Goal: Complete application form

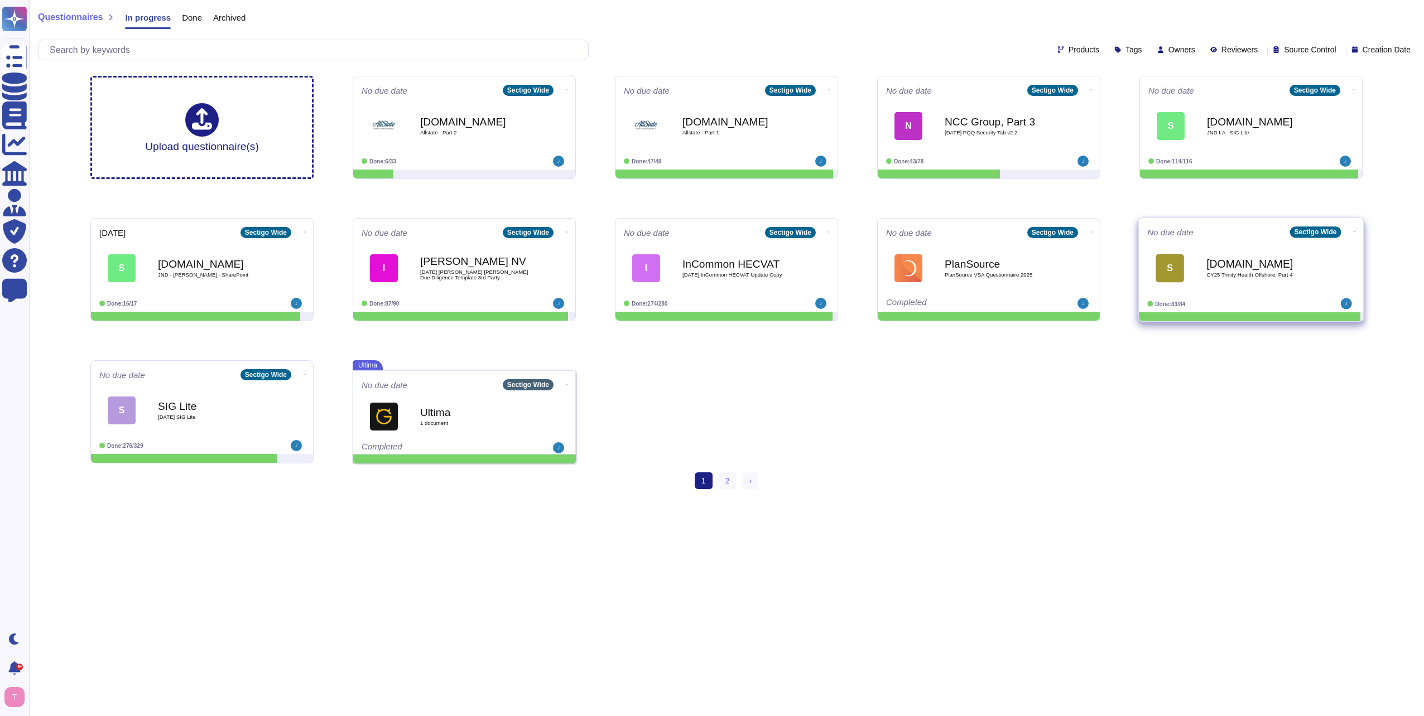
click at [1232, 269] on b "[DOMAIN_NAME]" at bounding box center [1262, 263] width 113 height 11
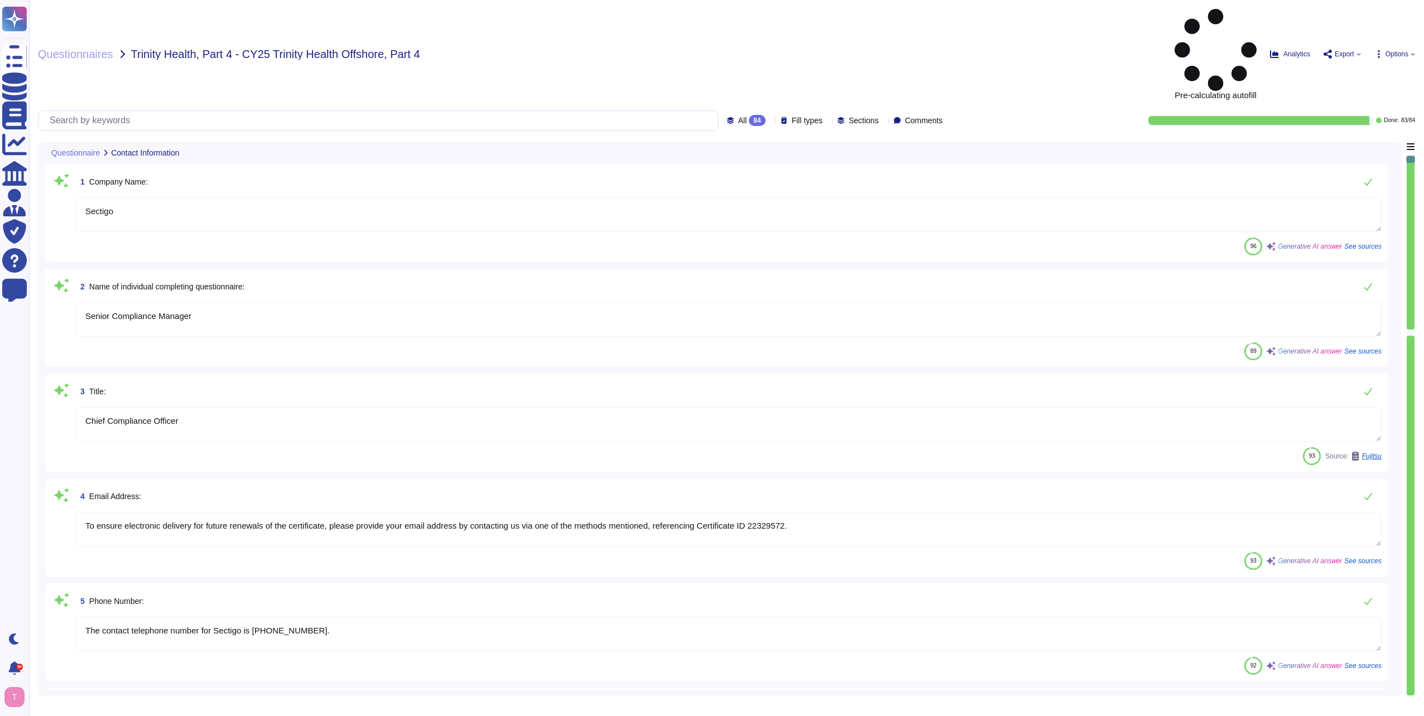
type textarea "Sectigo"
type textarea "Senior Compliance Manager"
type textarea "Chief Compliance Officer"
type textarea "To ensure electronic delivery for future renewals of the certificate, please pr…"
type textarea "The contact telephone number for Sectigo is [PHONE_NUMBER]."
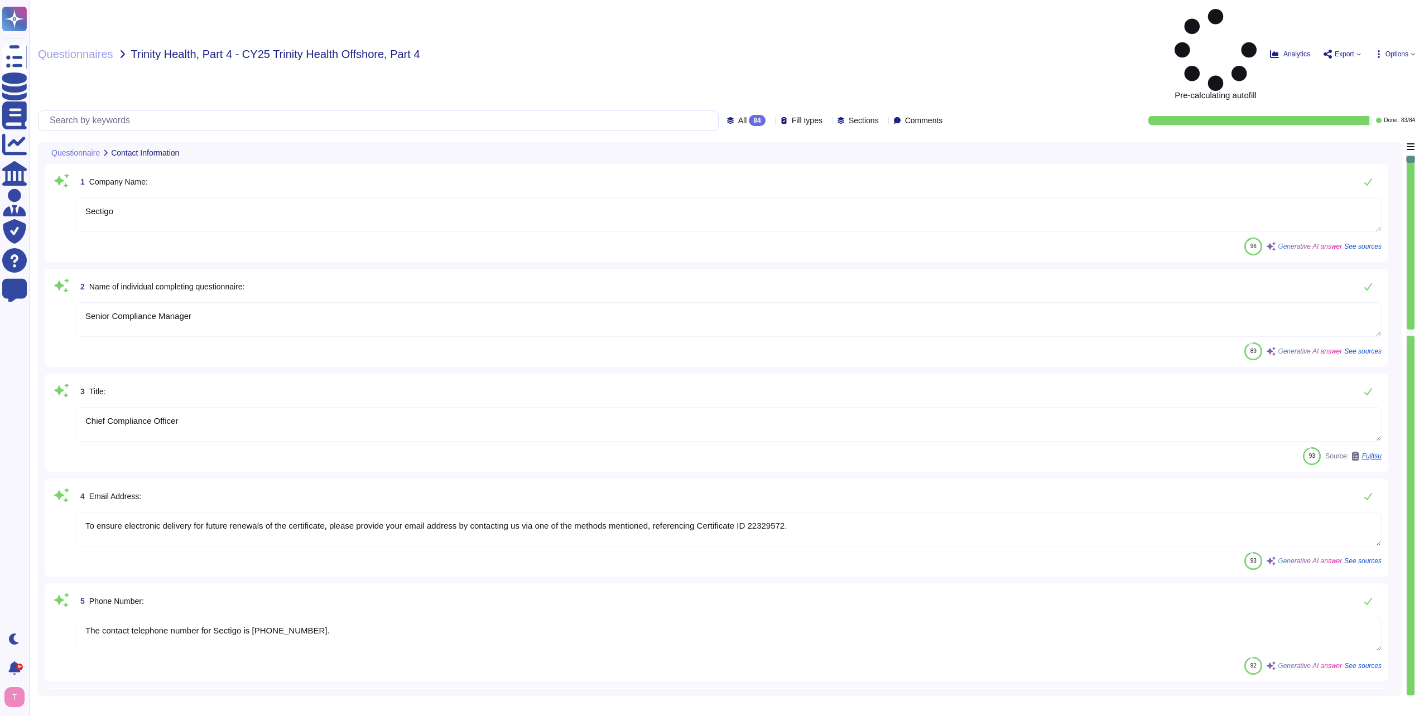
type textarea "[DATE]"
type textarea "The category of services being performed by offshore resources includes tech su…"
type textarea "n/a"
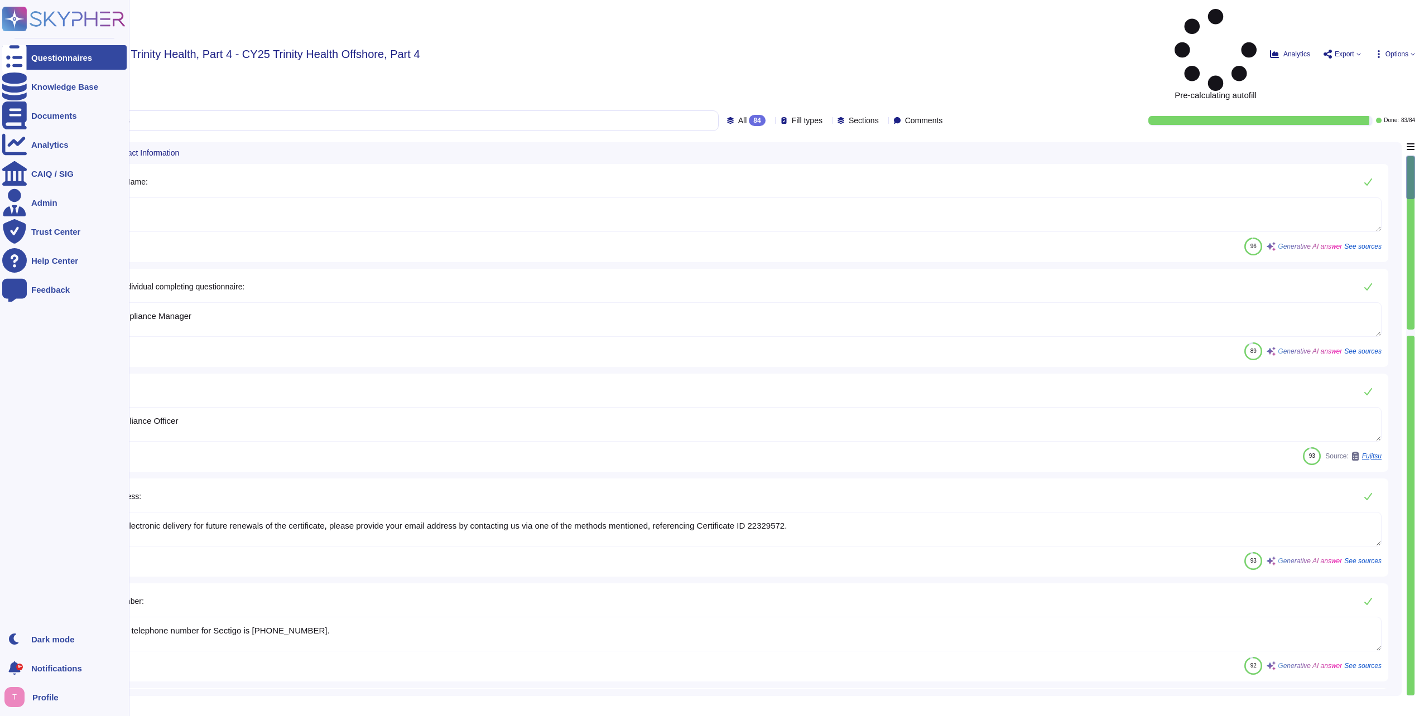
drag, startPoint x: 224, startPoint y: 238, endPoint x: 0, endPoint y: 242, distance: 224.3
click at [0, 240] on html "Questionnaires Knowledge Base Documents Analytics CAIQ / SIG Admin Trust Center…" at bounding box center [712, 358] width 1424 height 716
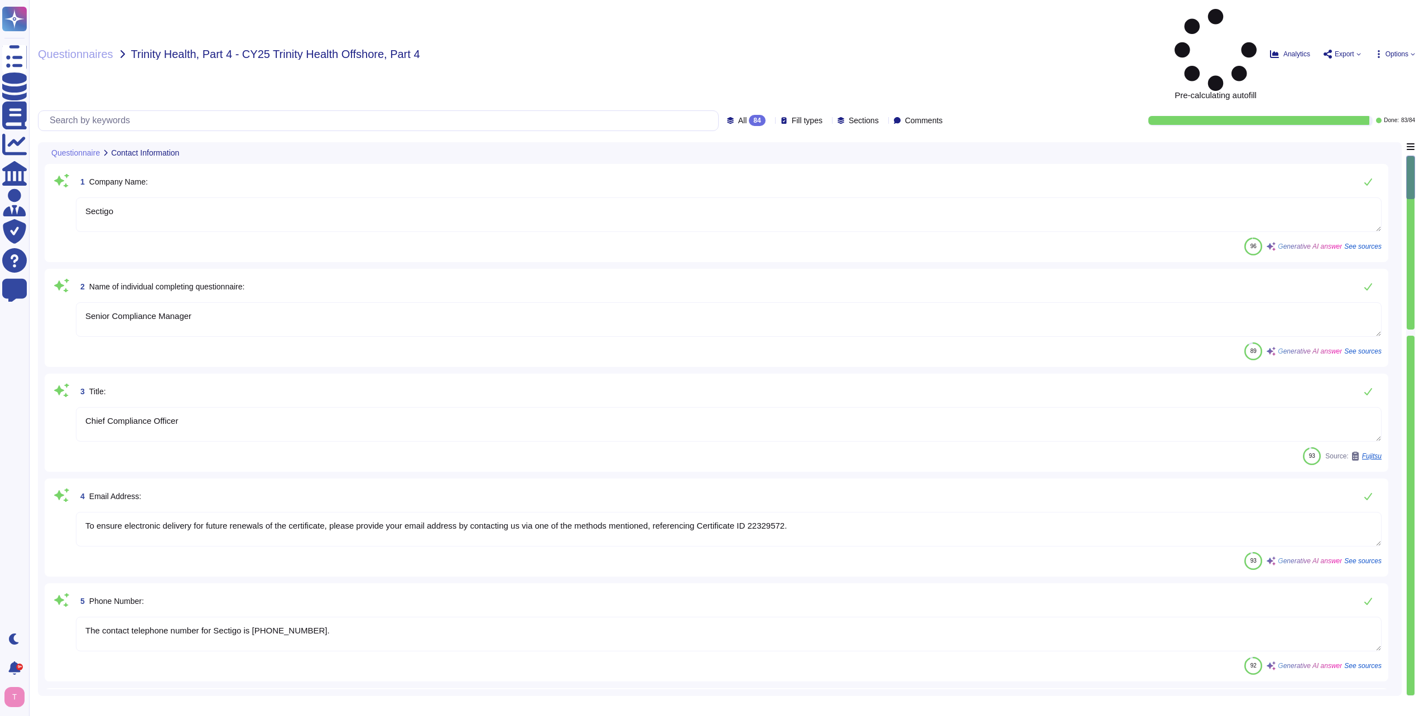
click at [201, 302] on textarea "Senior Compliance Manager" at bounding box center [728, 319] width 1305 height 35
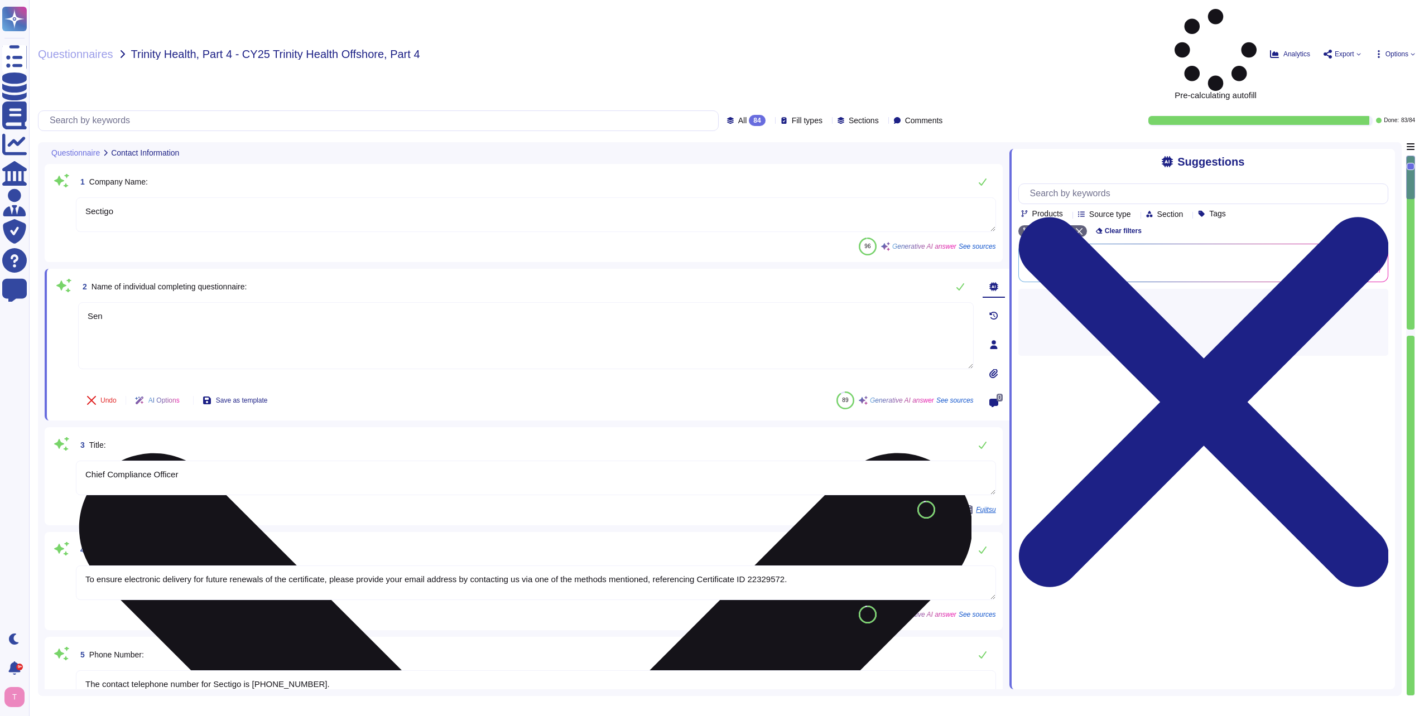
type textarea "S"
type textarea "[PERSON_NAME]"
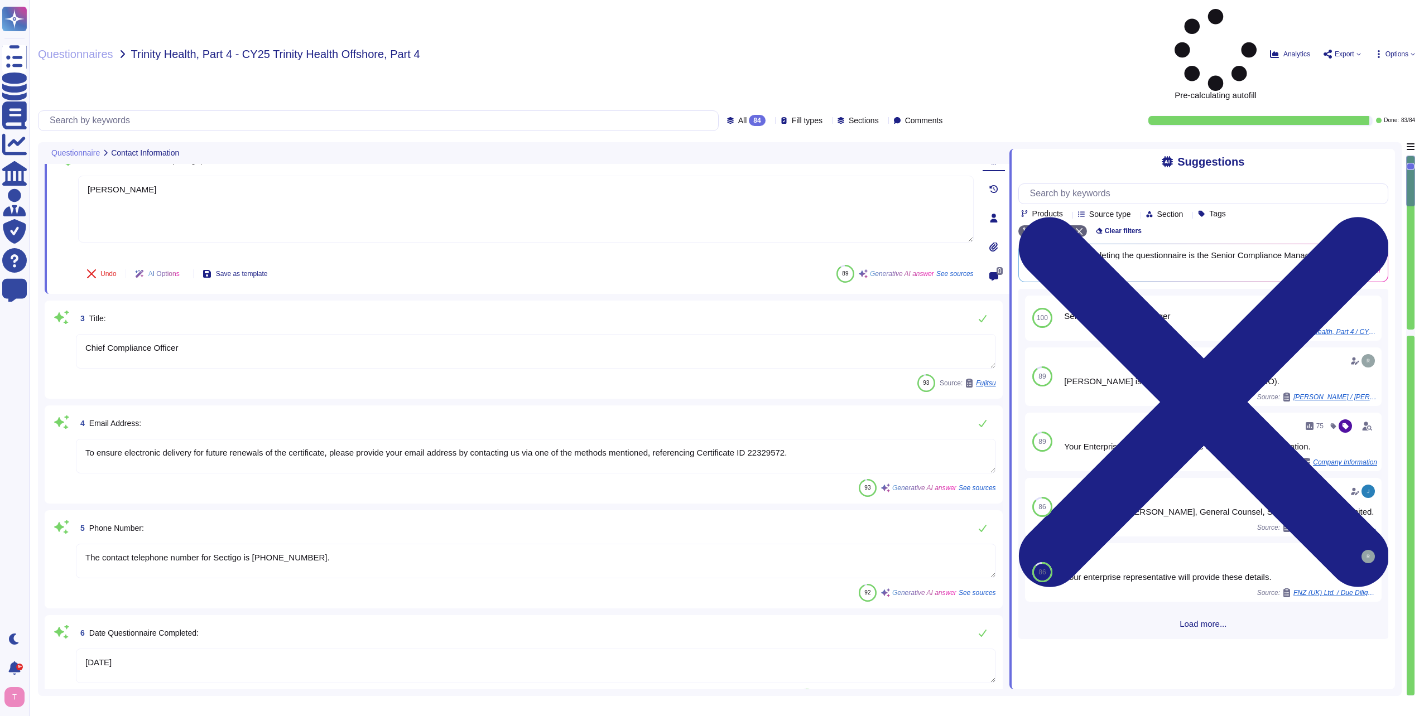
type textarea "Certificate Lifecycle Management and Digital Certificates."
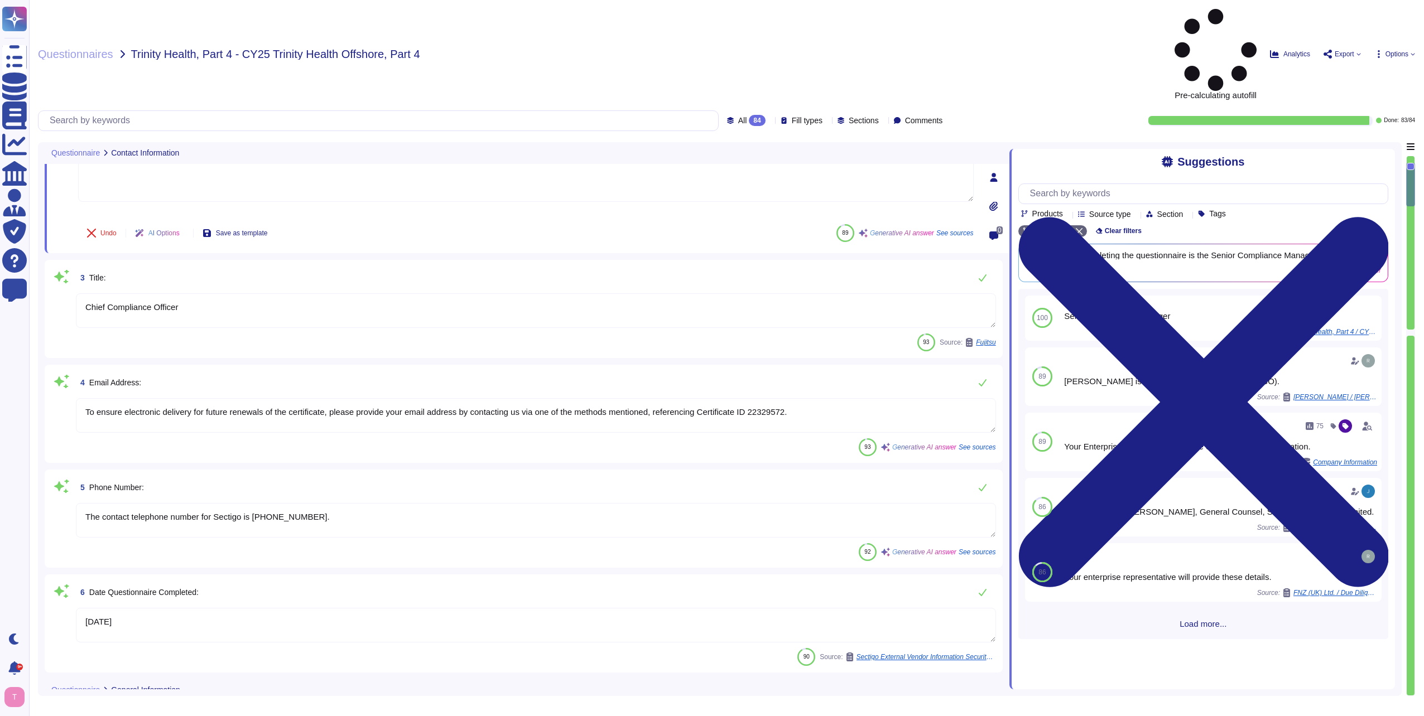
type textarea "Yes, we provide offshore capabilities as part of our services, but we also have…"
type textarea "[PERSON_NAME]"
drag, startPoint x: 807, startPoint y: 332, endPoint x: -2, endPoint y: 405, distance: 812.7
click at [0, 405] on html "Questionnaires Knowledge Base Documents Analytics CAIQ / SIG Admin Trust Center…" at bounding box center [712, 358] width 1424 height 716
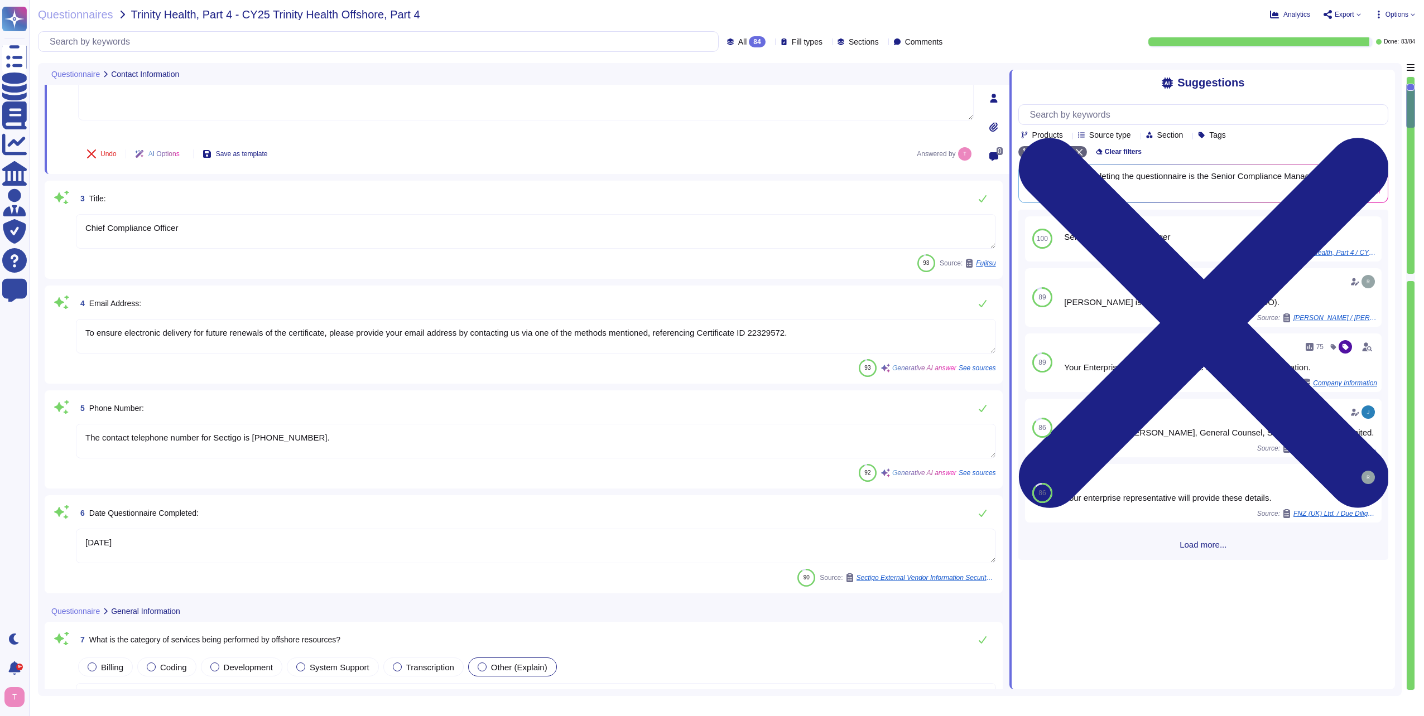
click at [797, 331] on textarea "To ensure electronic delivery for future renewals of the certificate, please pr…" at bounding box center [536, 336] width 920 height 35
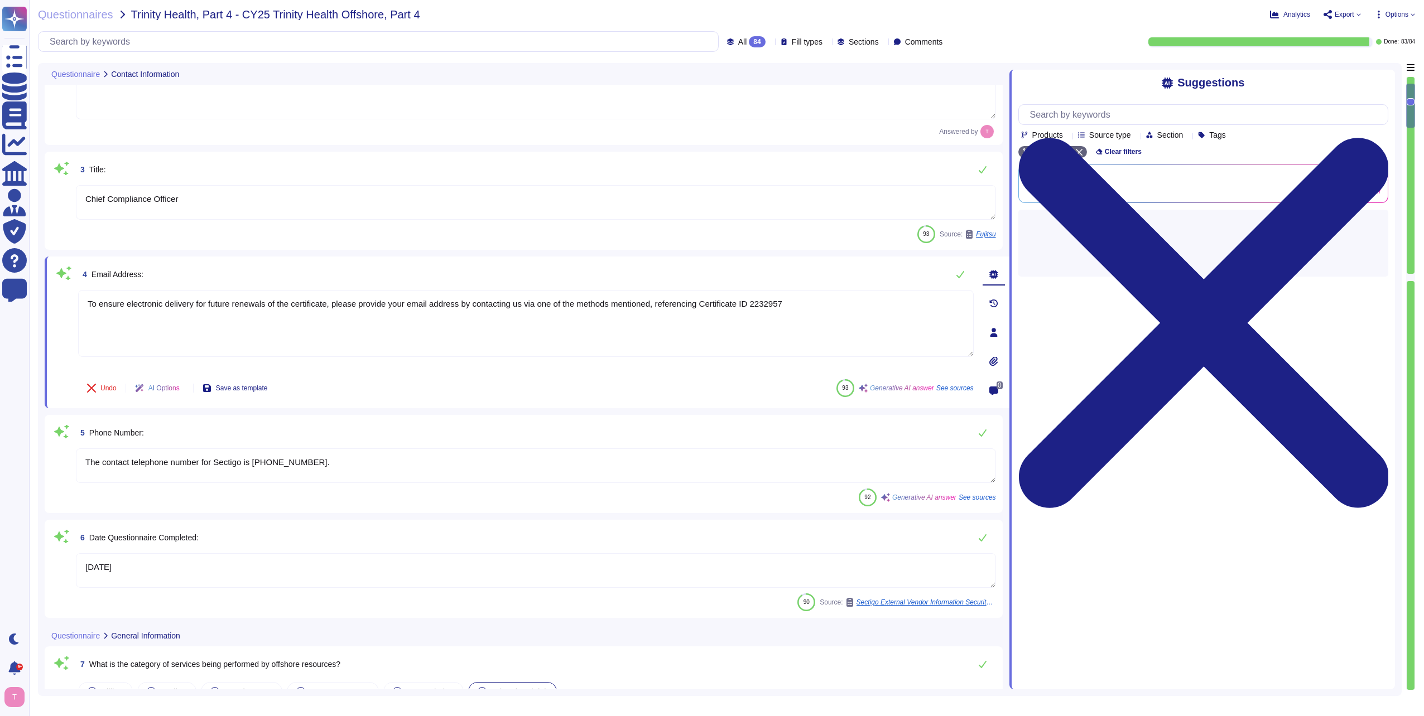
drag, startPoint x: 804, startPoint y: 311, endPoint x: 35, endPoint y: 396, distance: 774.0
click at [36, 396] on div "Questionnaires Trinity Health, Part 4 - CY25 Trinity Health Offshore, Part 4 An…" at bounding box center [726, 358] width 1395 height 716
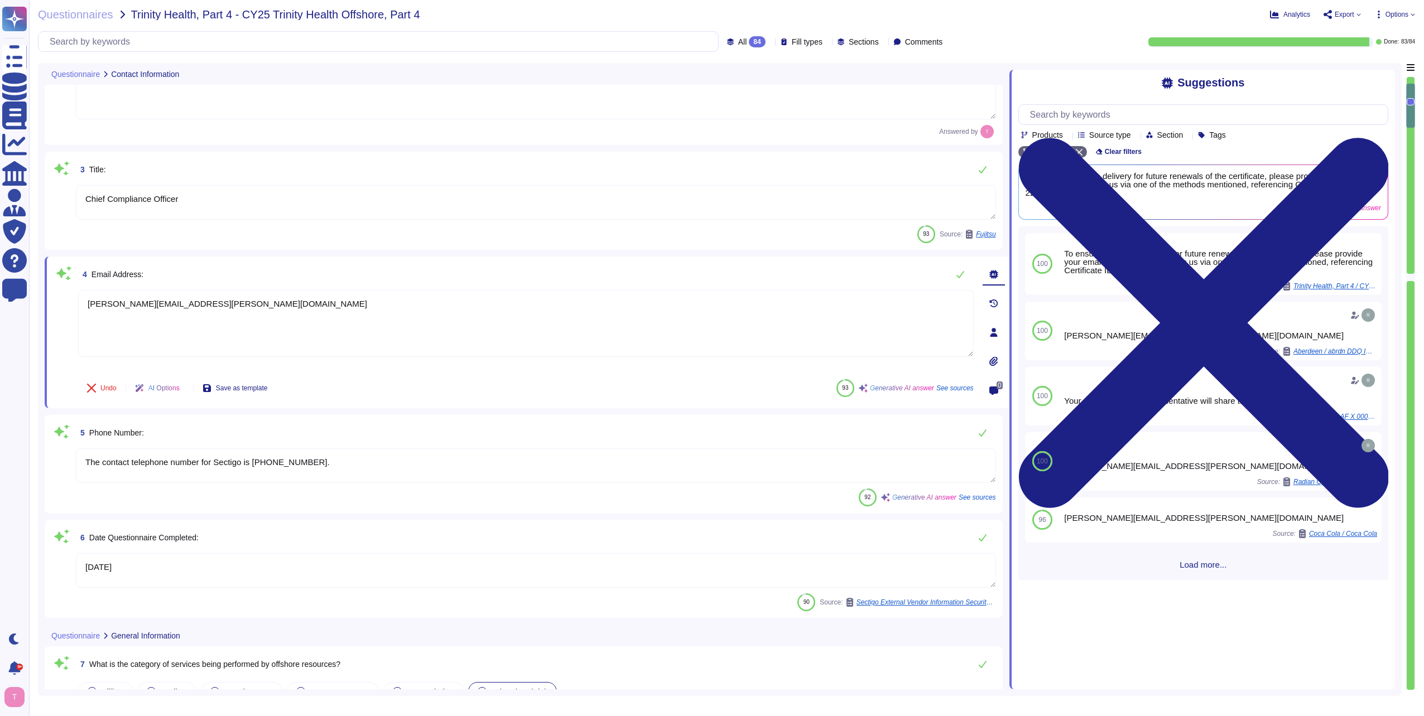
type textarea "[PERSON_NAME][EMAIL_ADDRESS][PERSON_NAME][DOMAIN_NAME]"
type textarea "Yes, we provide offshore capabilities as part of our services, but we also have…"
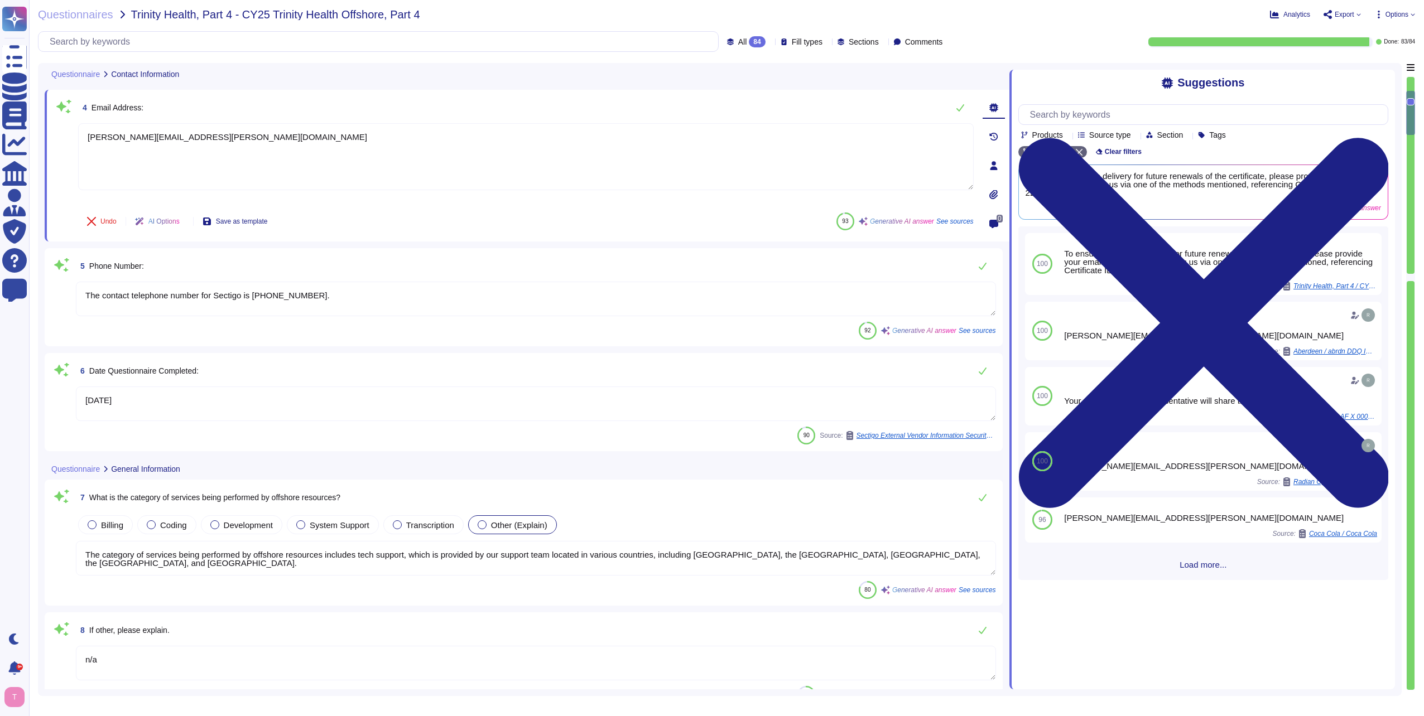
scroll to position [335, 0]
type textarea "n/a"
type textarea "[PERSON_NAME][EMAIL_ADDRESS][PERSON_NAME][DOMAIN_NAME]"
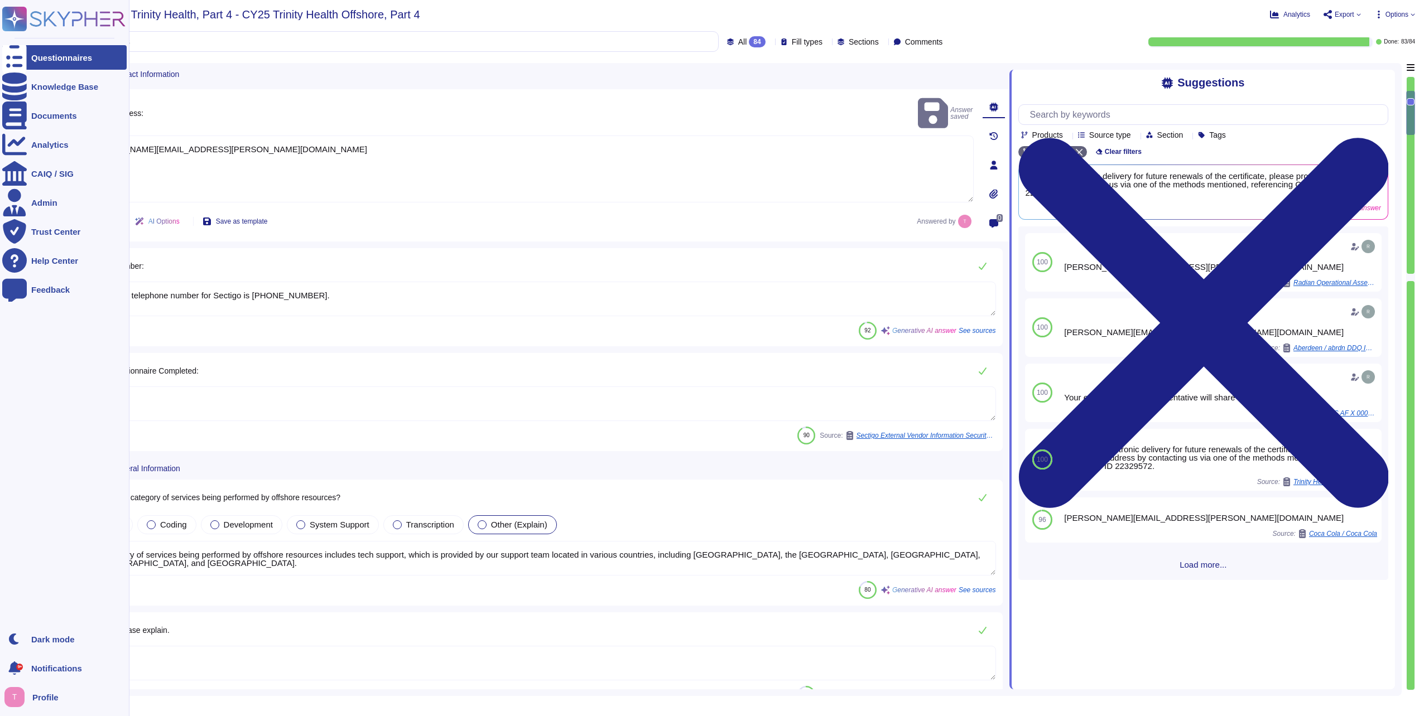
drag, startPoint x: 349, startPoint y: 293, endPoint x: 27, endPoint y: 309, distance: 322.8
click at [27, 309] on div "Questionnaires Knowledge Base Documents Analytics CAIQ / SIG Admin Trust Center…" at bounding box center [712, 358] width 1424 height 716
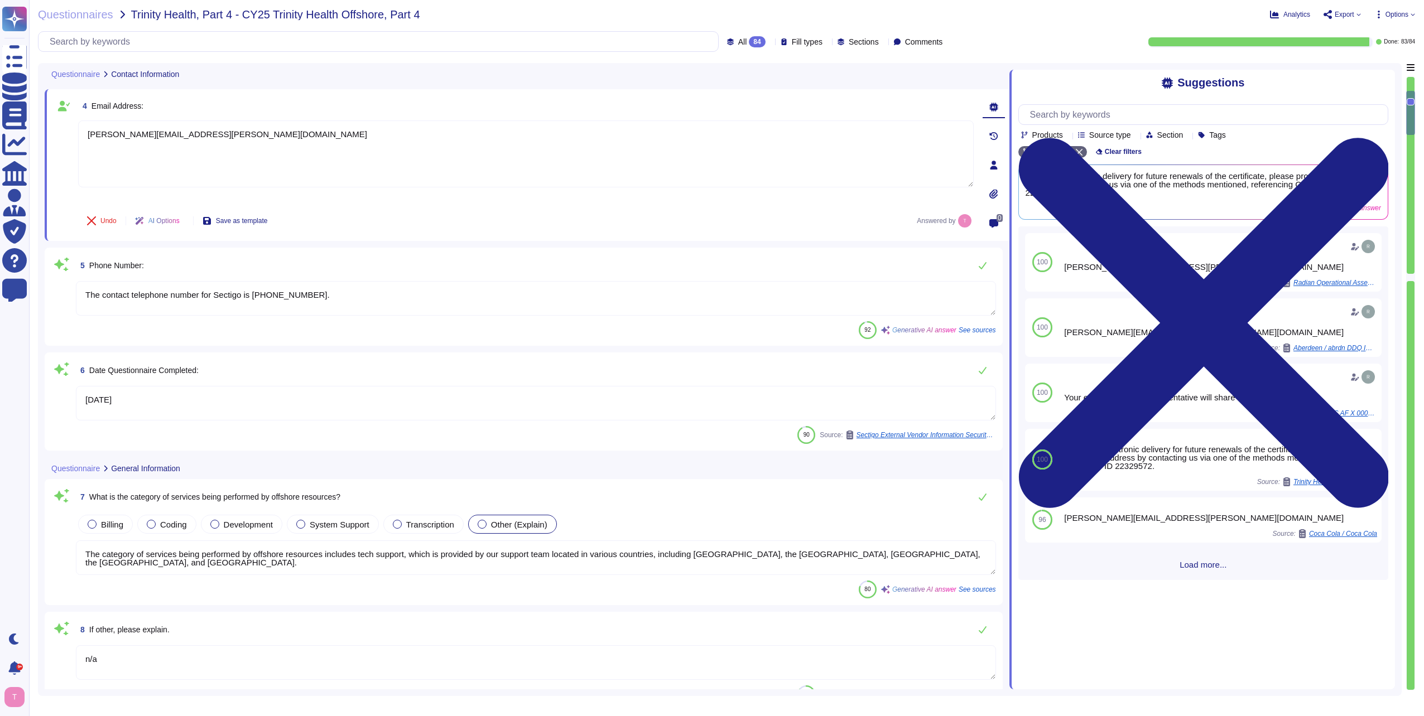
drag, startPoint x: 396, startPoint y: 302, endPoint x: 55, endPoint y: 305, distance: 340.3
click at [62, 305] on div "5 Phone Number: The contact telephone number for Sectigo is [PHONE_NUMBER]. 92 …" at bounding box center [523, 296] width 944 height 85
type textarea "The contact telephone number for Sectigo is 1-888-266-6361.8"
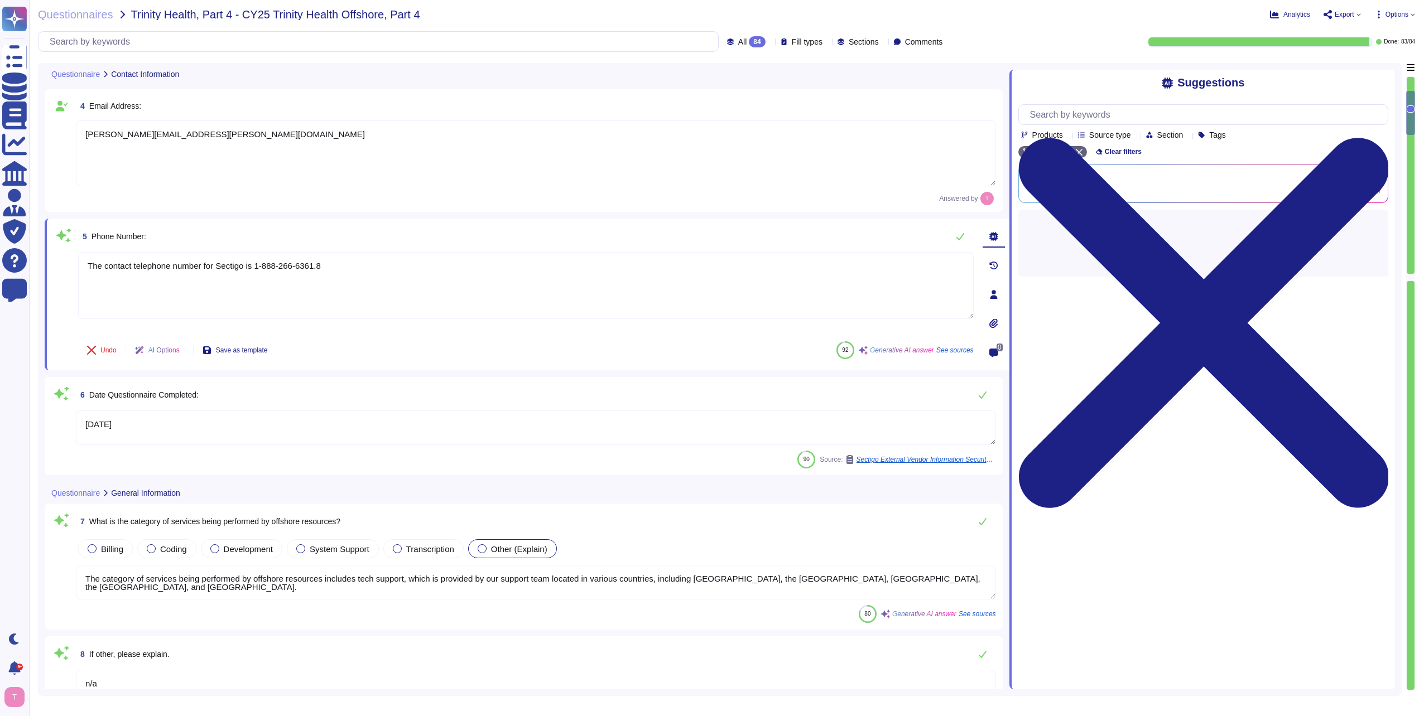
type textarea "n/a"
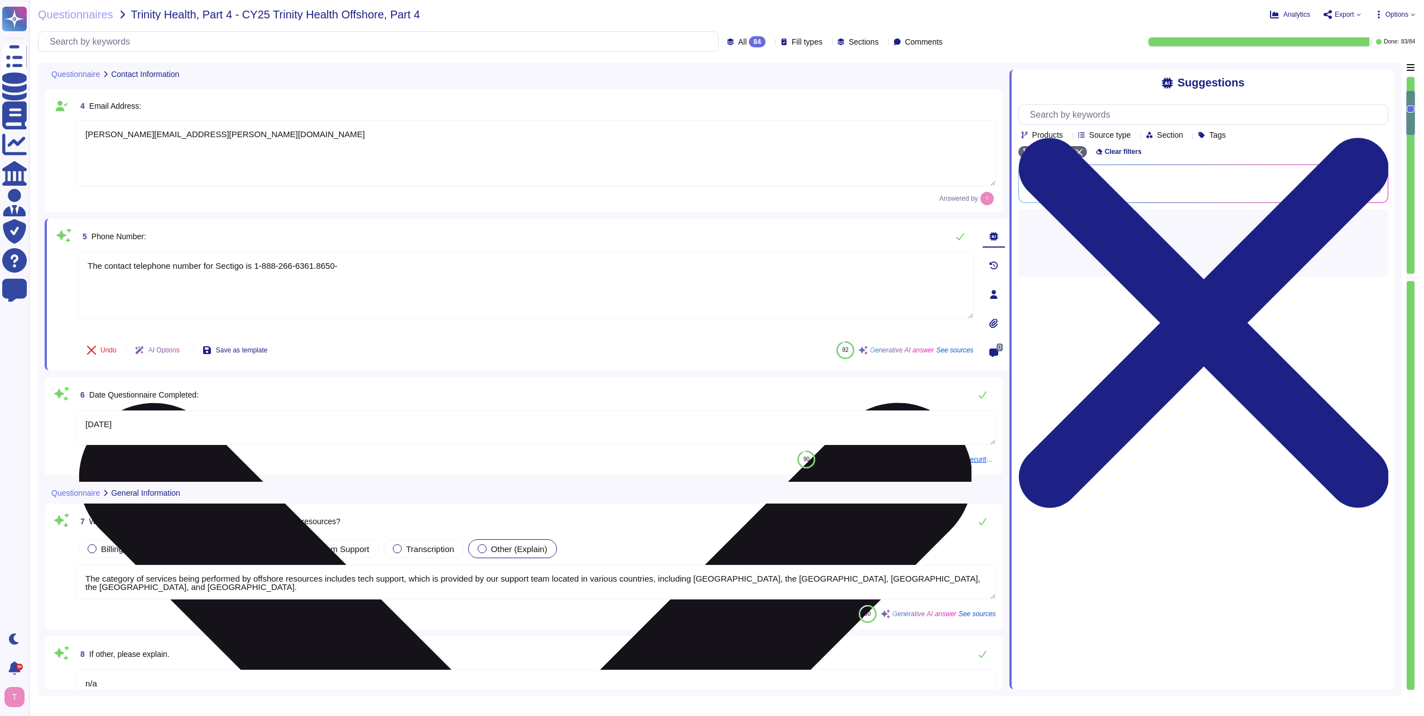
click at [347, 270] on textarea "The contact telephone number for Sectigo is 1-888-266-6361.8650-" at bounding box center [525, 285] width 895 height 67
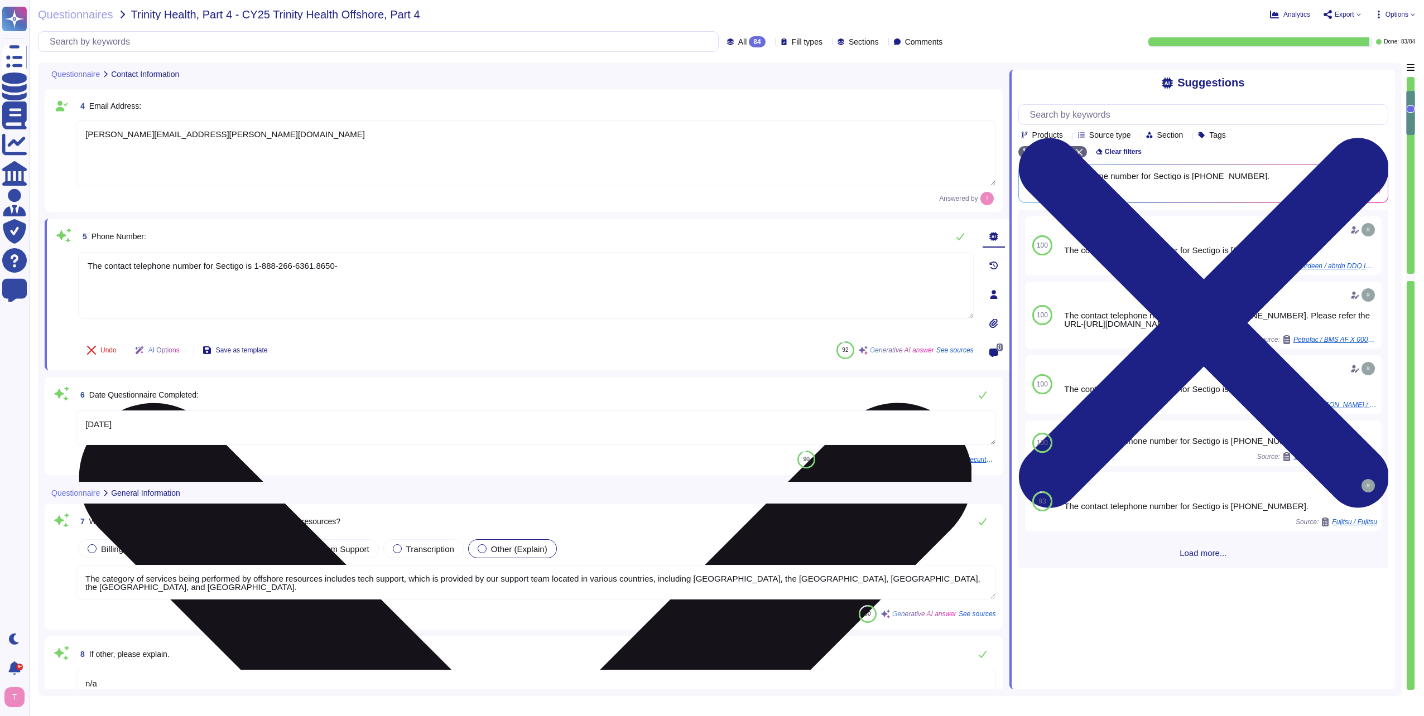
drag, startPoint x: 351, startPoint y: 266, endPoint x: 86, endPoint y: 288, distance: 265.9
click at [79, 284] on textarea "The contact telephone number for Sectigo is 1-888-266-6361.8650-" at bounding box center [525, 285] width 895 height 67
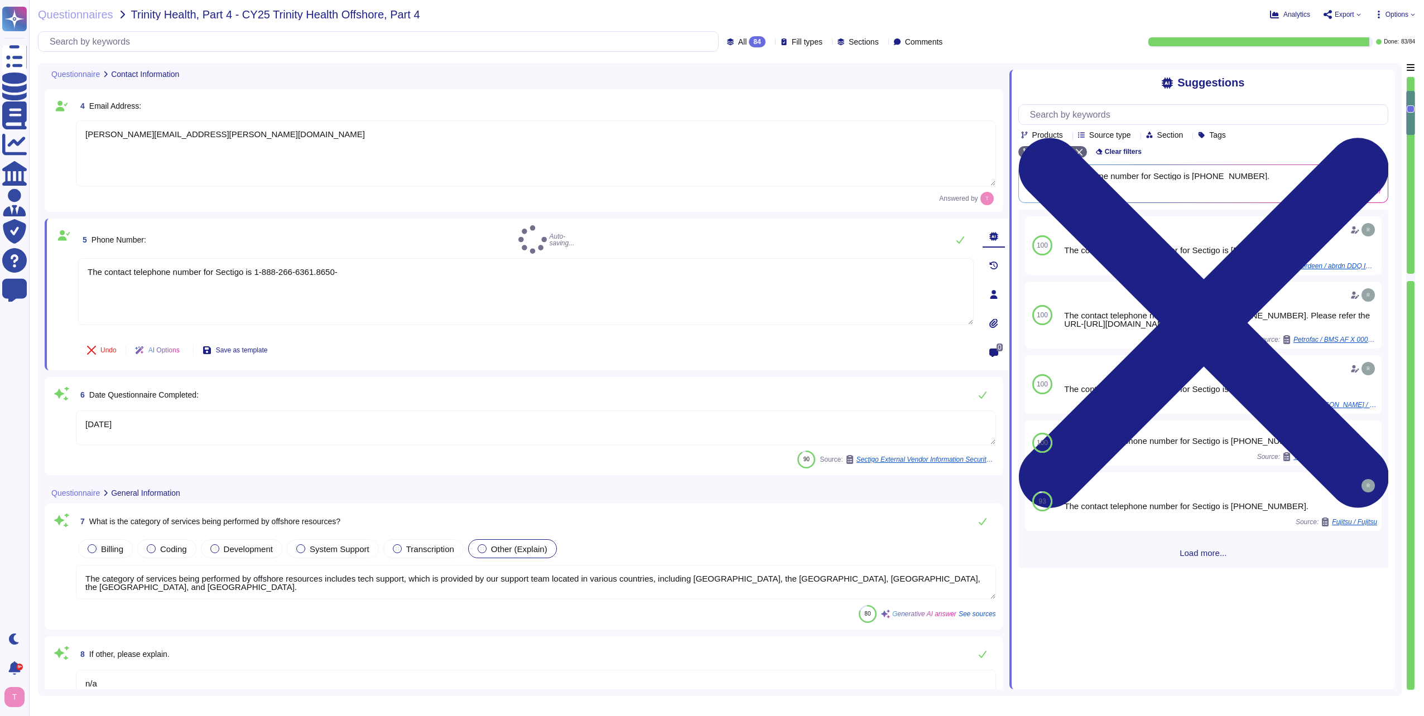
type textarea "The contact telephone number for Sectigo is 1-888-266-6361.8650-"
click at [505, 244] on div "5 Phone Number:" at bounding box center [525, 235] width 895 height 20
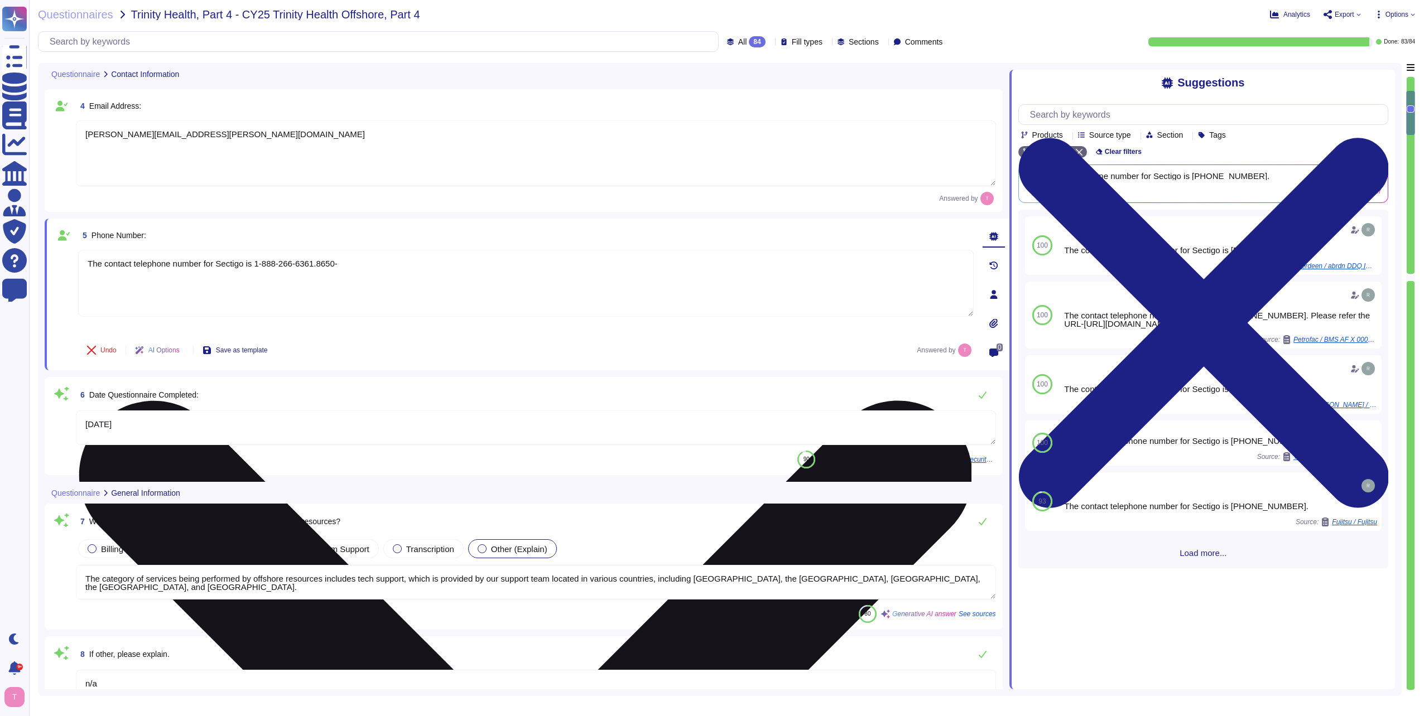
click at [414, 255] on textarea "The contact telephone number for Sectigo is 1-888-266-6361.8650-" at bounding box center [525, 283] width 895 height 67
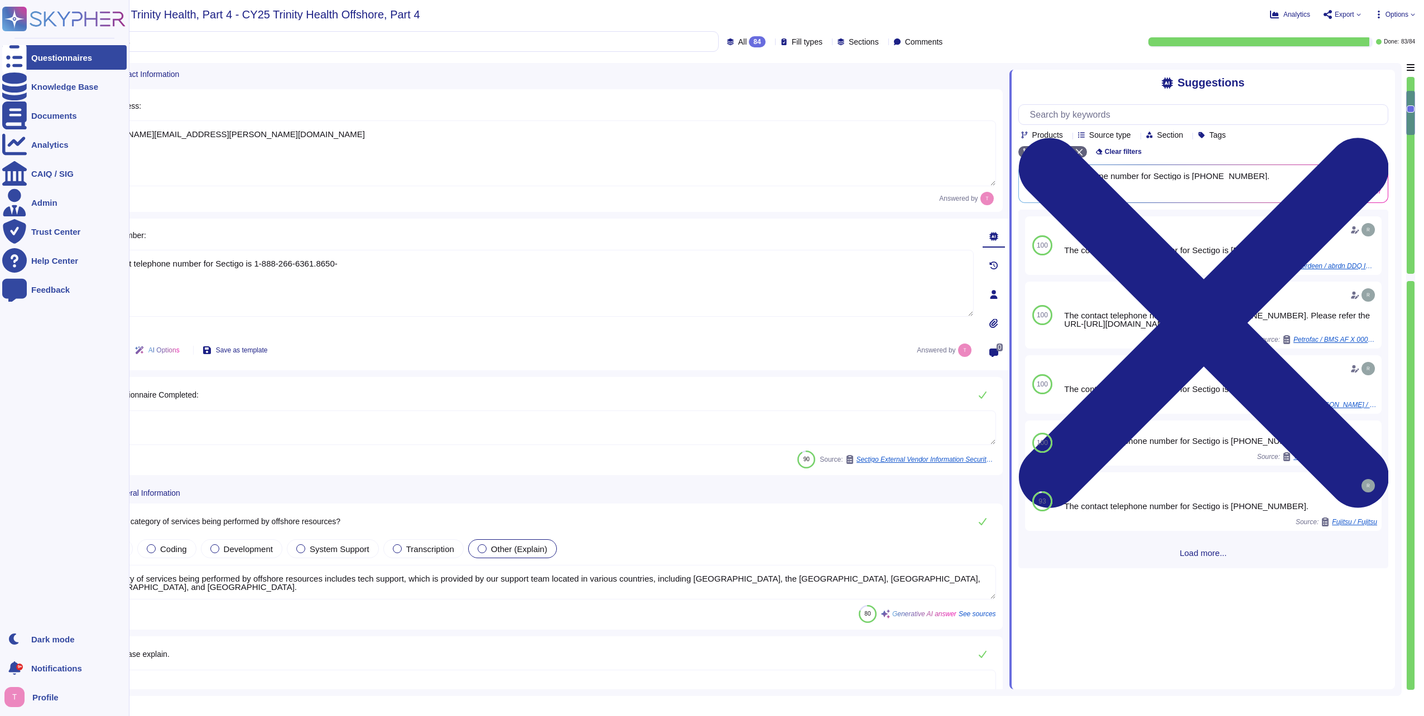
drag, startPoint x: 389, startPoint y: 261, endPoint x: 2, endPoint y: 278, distance: 387.5
click at [0, 267] on html "Questionnaires Knowledge Base Documents Analytics CAIQ / SIG Admin Trust Center…" at bounding box center [712, 358] width 1424 height 716
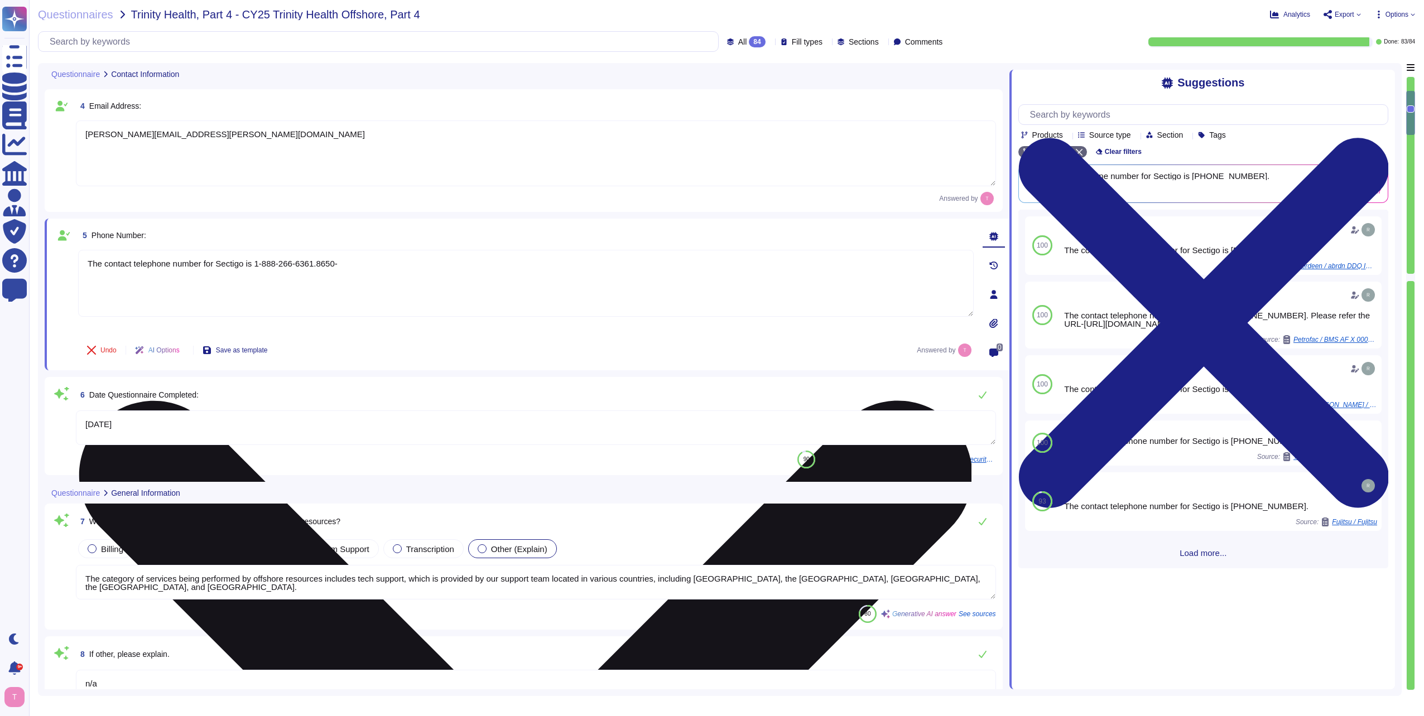
click at [432, 269] on textarea "The contact telephone number for Sectigo is 1-888-266-6361.8650-" at bounding box center [525, 283] width 895 height 67
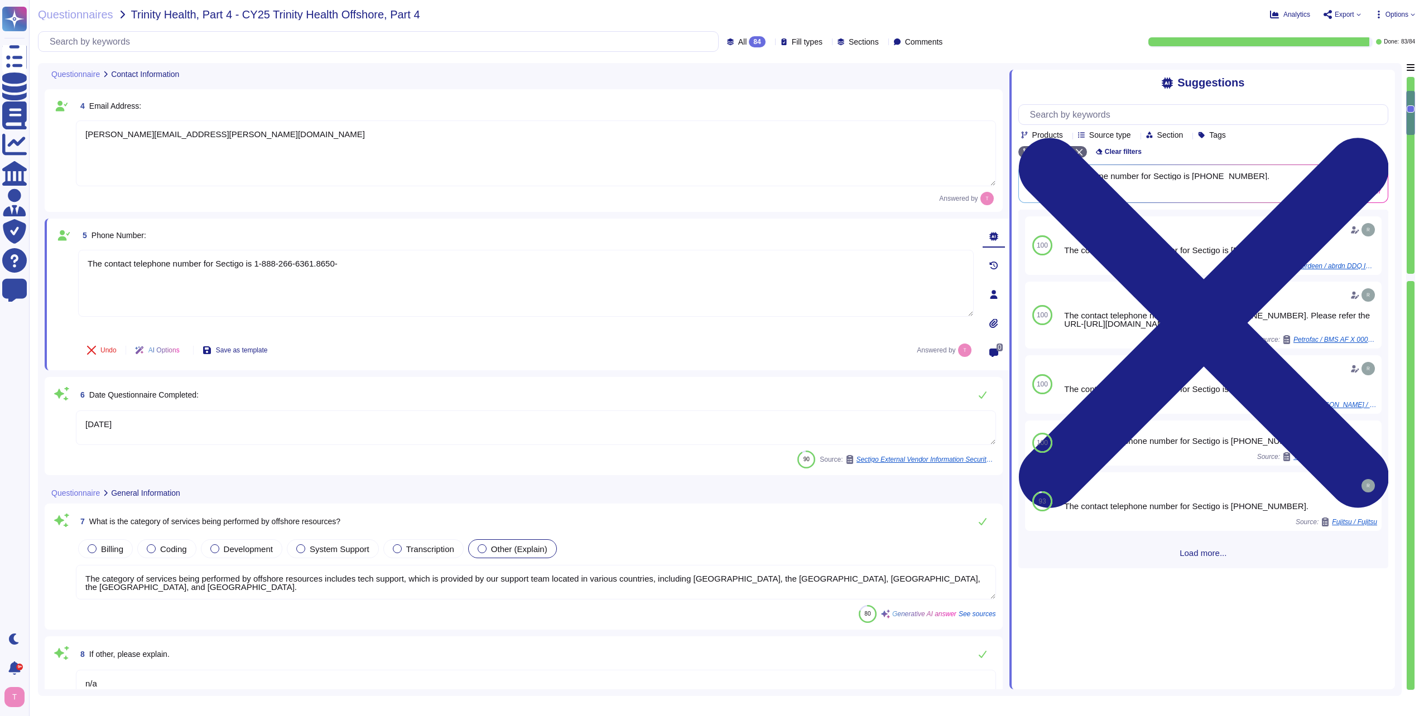
drag, startPoint x: 423, startPoint y: 265, endPoint x: -2, endPoint y: 266, distance: 425.6
click at [0, 266] on html "Questionnaires Knowledge Base Documents Analytics CAIQ / SIG Admin Trust Center…" at bounding box center [712, 358] width 1424 height 716
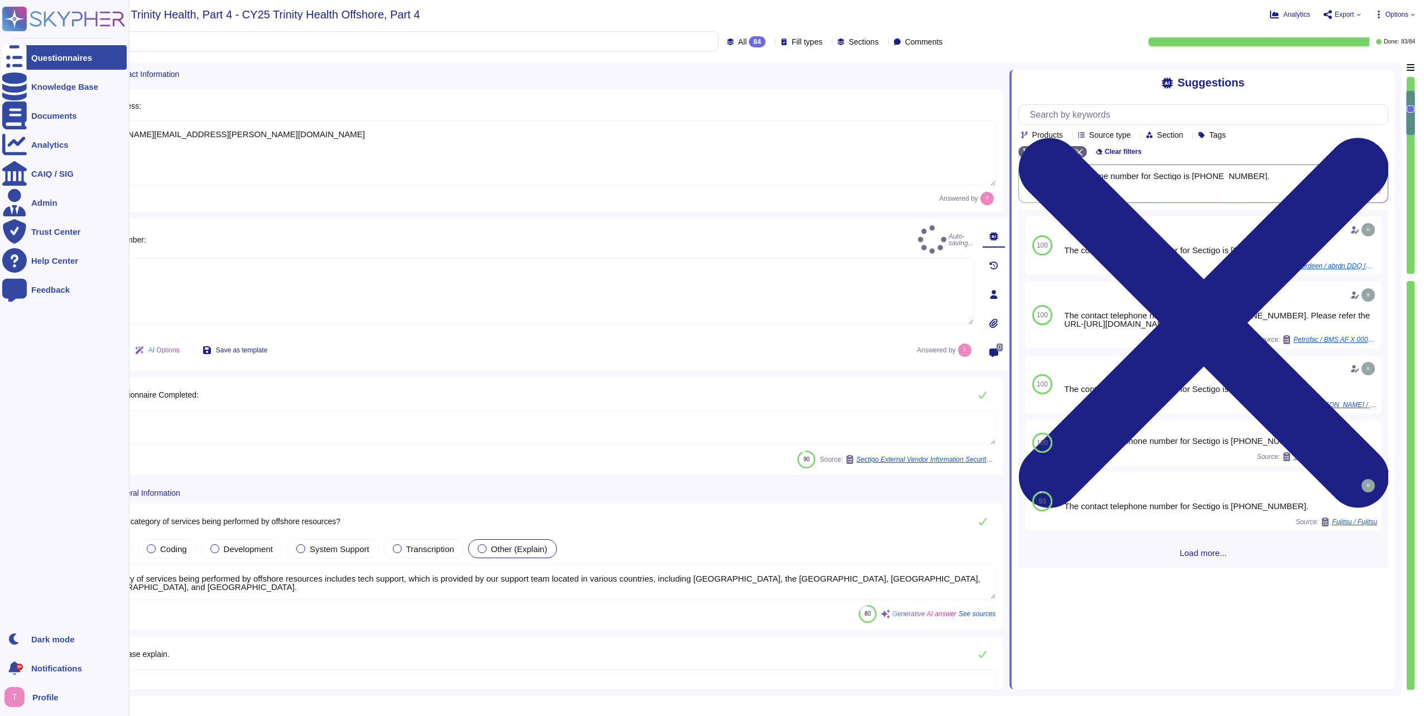
drag, startPoint x: 107, startPoint y: 455, endPoint x: 0, endPoint y: 383, distance: 128.6
click at [0, 405] on html "Questionnaires Knowledge Base Documents Analytics CAIQ / SIG Admin Trust Center…" at bounding box center [712, 358] width 1424 height 716
